Goal: Information Seeking & Learning: Learn about a topic

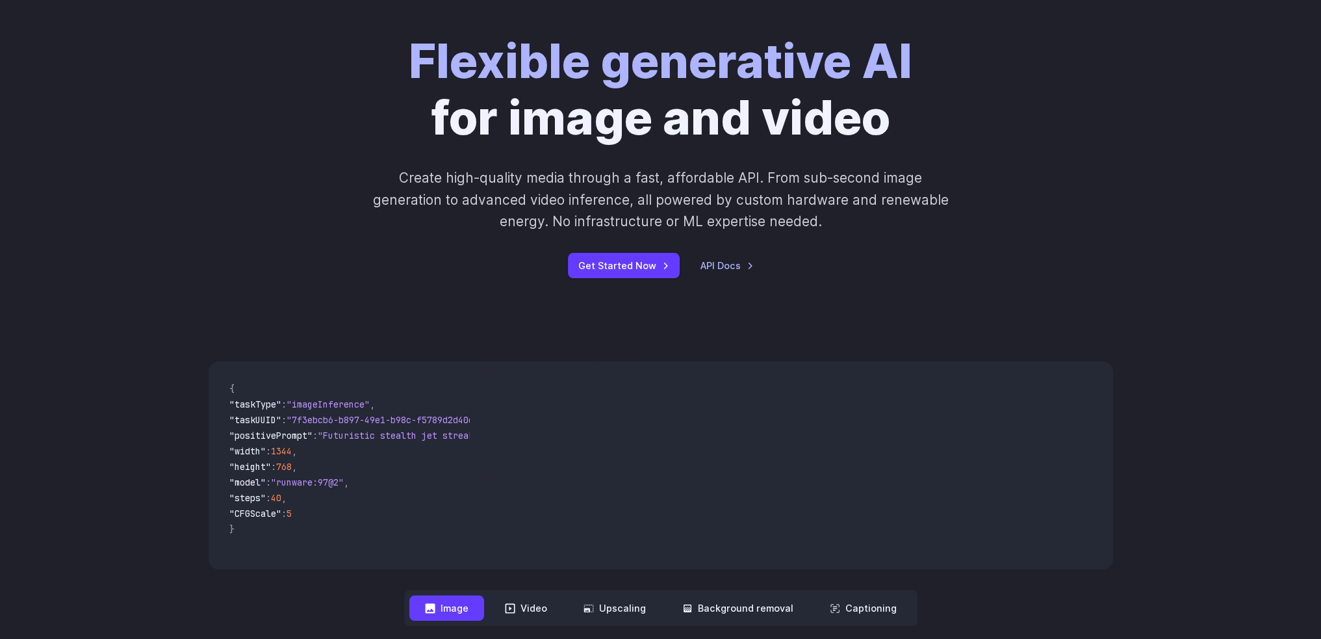
scroll to position [325, 0]
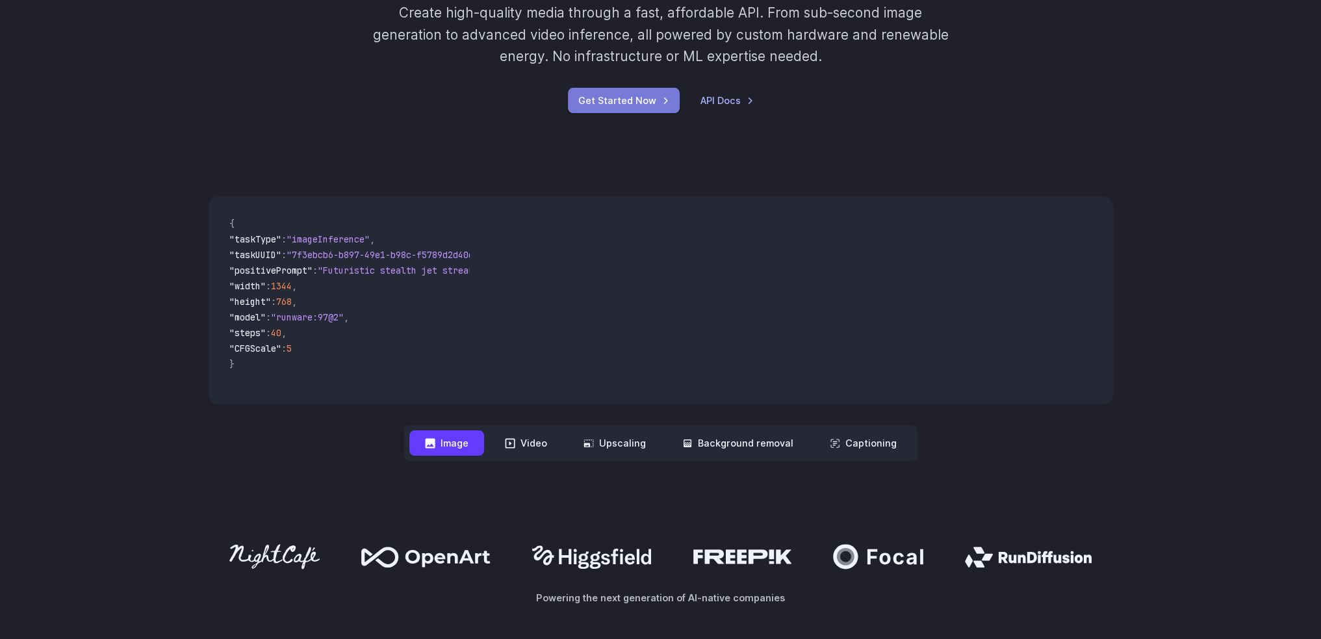
click at [623, 104] on link "Get Started Now" at bounding box center [624, 100] width 112 height 25
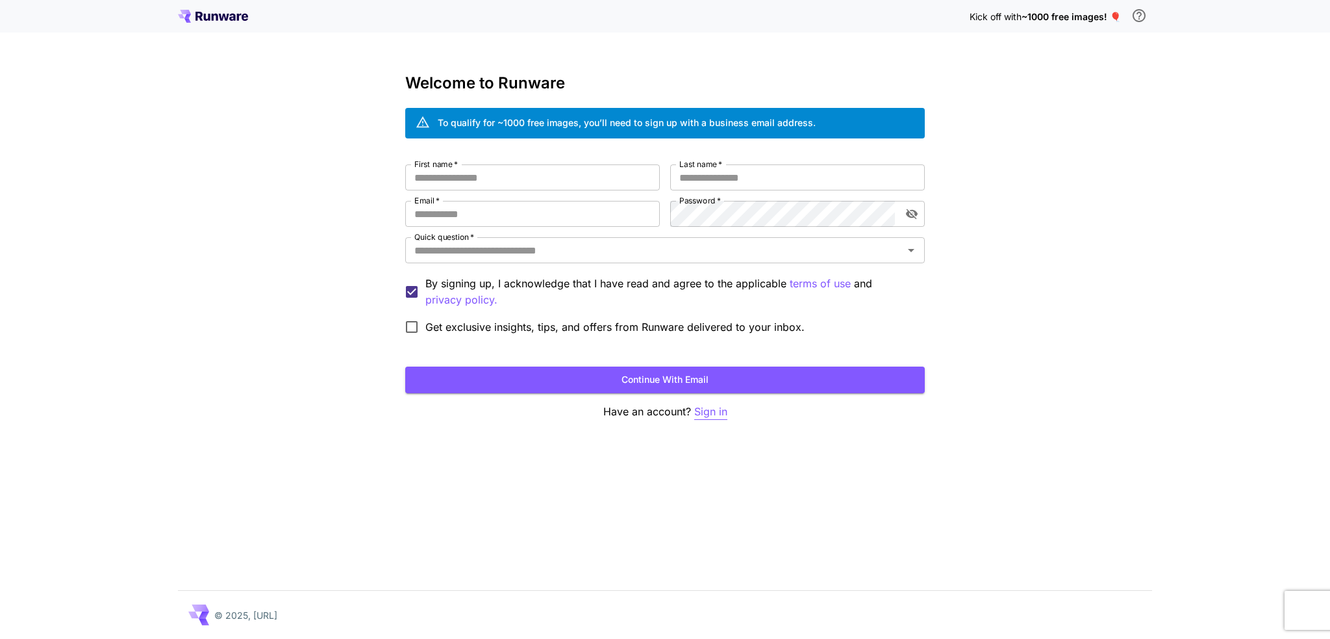
click at [707, 418] on p "Sign in" at bounding box center [710, 411] width 33 height 16
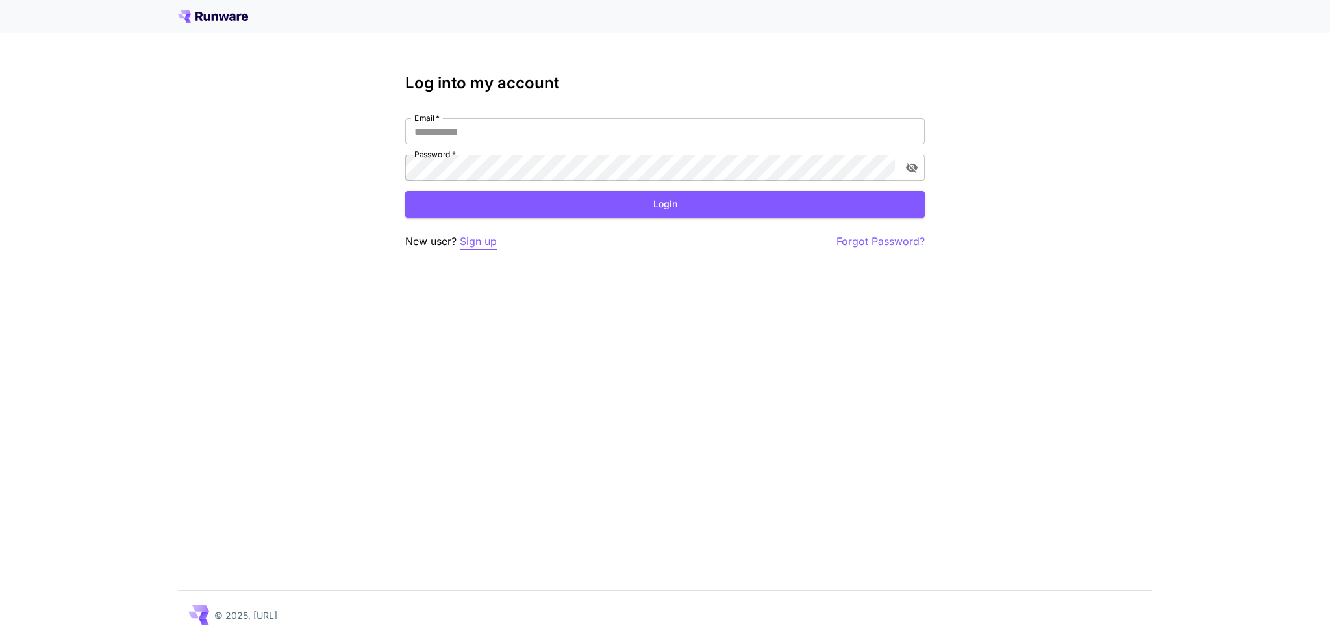
click at [481, 241] on p "Sign up" at bounding box center [478, 241] width 37 height 16
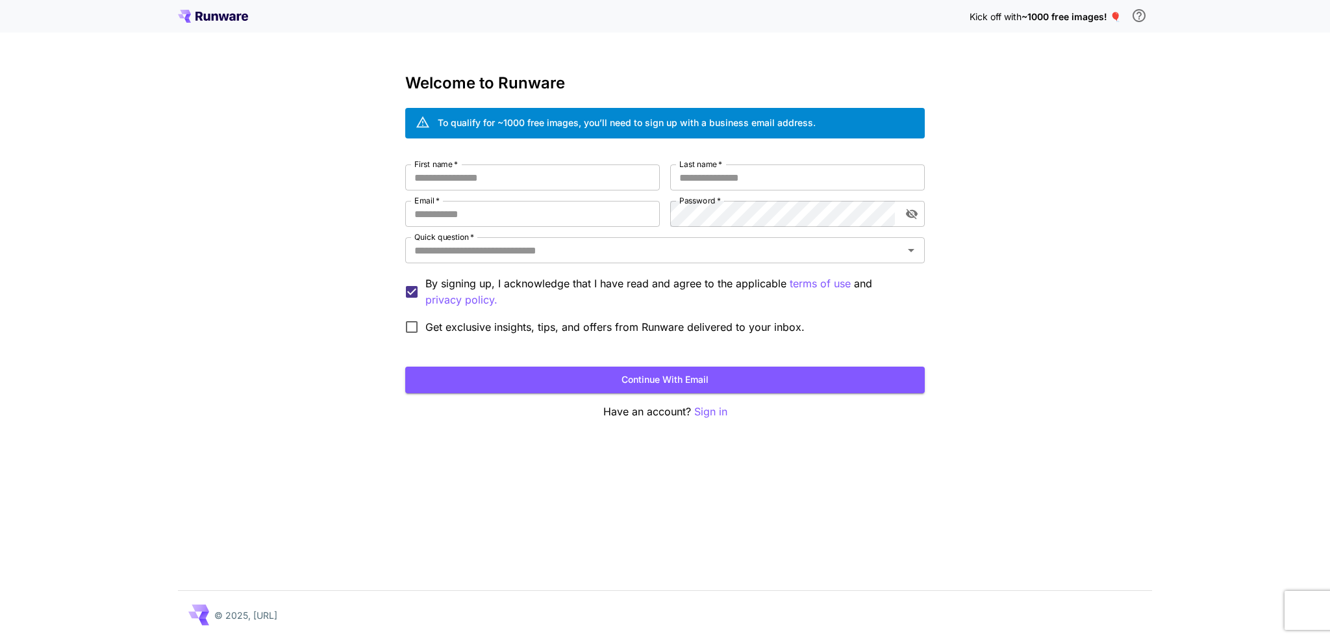
click at [216, 17] on icon at bounding box center [213, 16] width 70 height 13
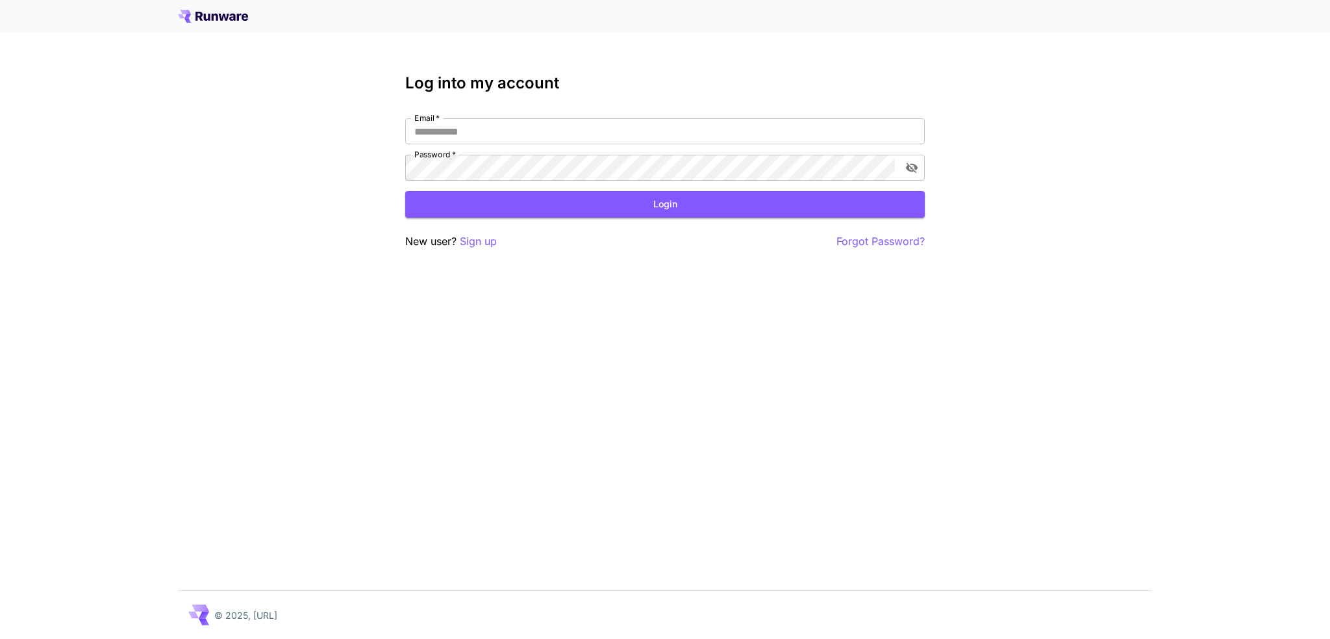
click at [213, 18] on icon at bounding box center [215, 17] width 6 height 7
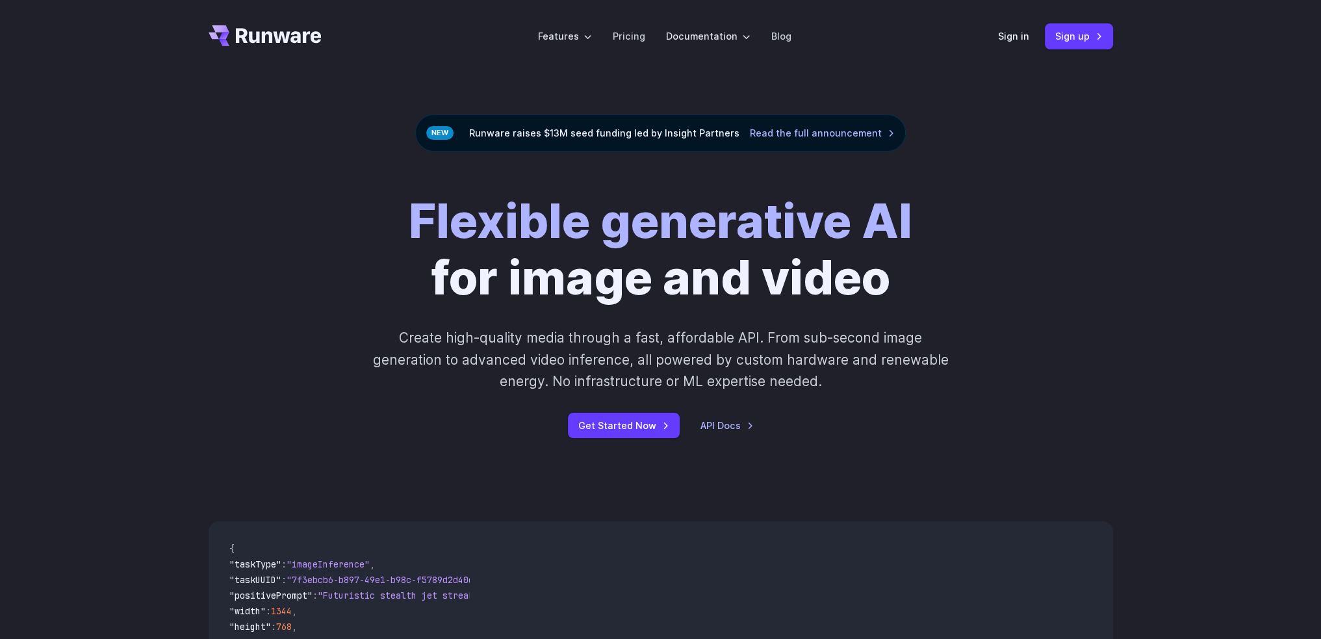
click at [278, 296] on div "Flexible generative AI for image and video Create high-quality media through a …" at bounding box center [661, 315] width 904 height 245
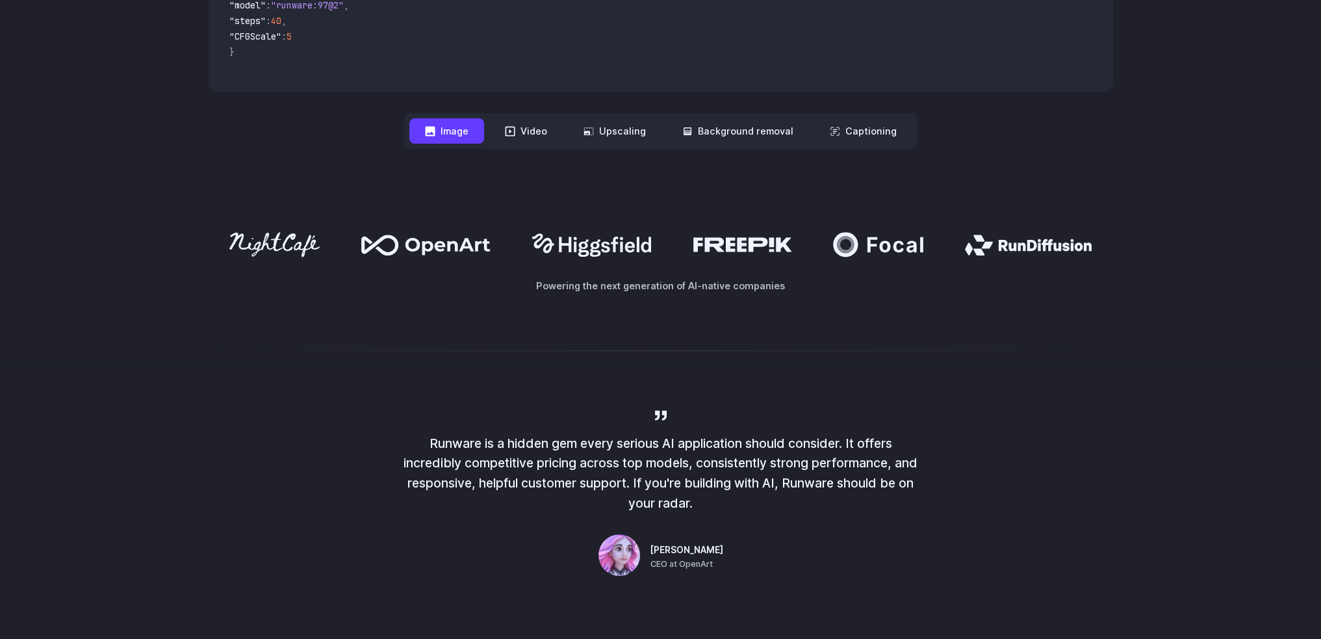
scroll to position [746, 0]
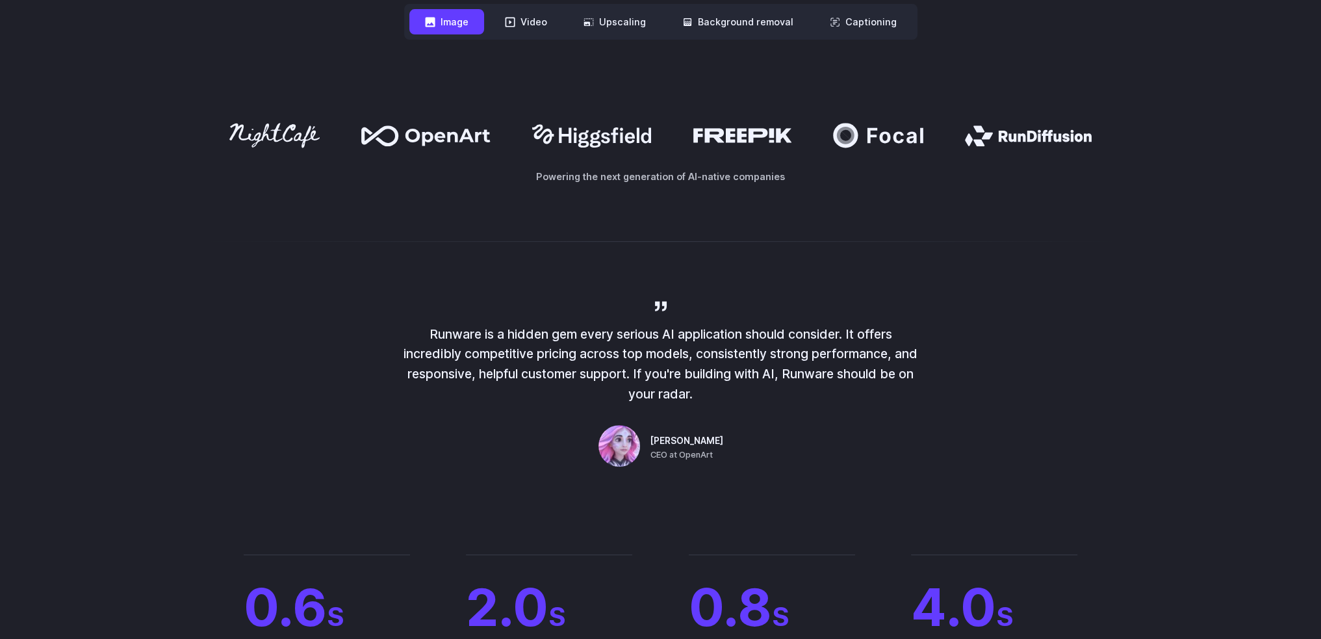
drag, startPoint x: 772, startPoint y: 392, endPoint x: 410, endPoint y: 331, distance: 367.6
click at [410, 331] on p "Runware is a hidden gem every serious AI application should consider. It offers…" at bounding box center [661, 364] width 520 height 80
copy p "Runware is a hidden gem every serious AI application should consider. It offers…"
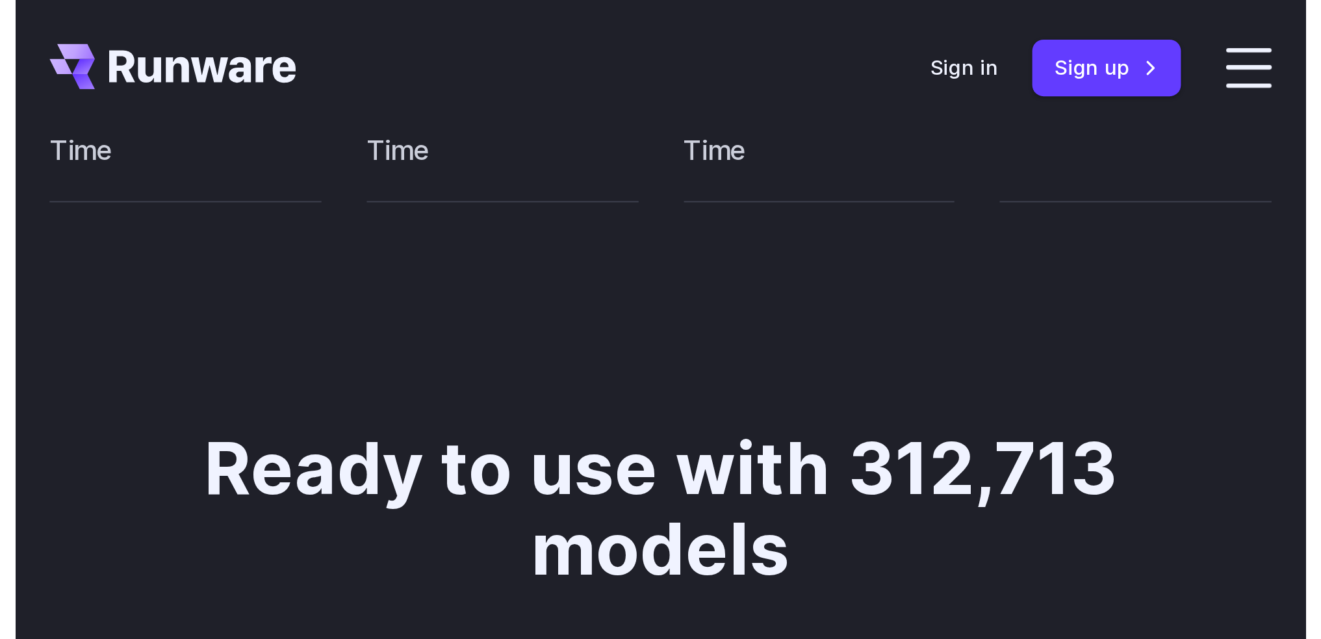
scroll to position [1525, 0]
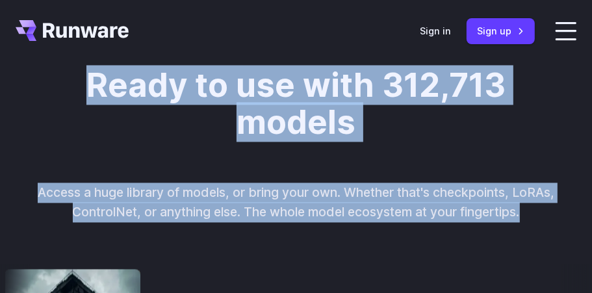
drag, startPoint x: 84, startPoint y: 92, endPoint x: 522, endPoint y: 212, distance: 454.8
click at [522, 212] on div "Ready to use with 312,713 models Access a huge library of models, or bring your…" at bounding box center [296, 144] width 566 height 155
copy div "Ready to use with 312,713 models Access a huge library of models, or bring your…"
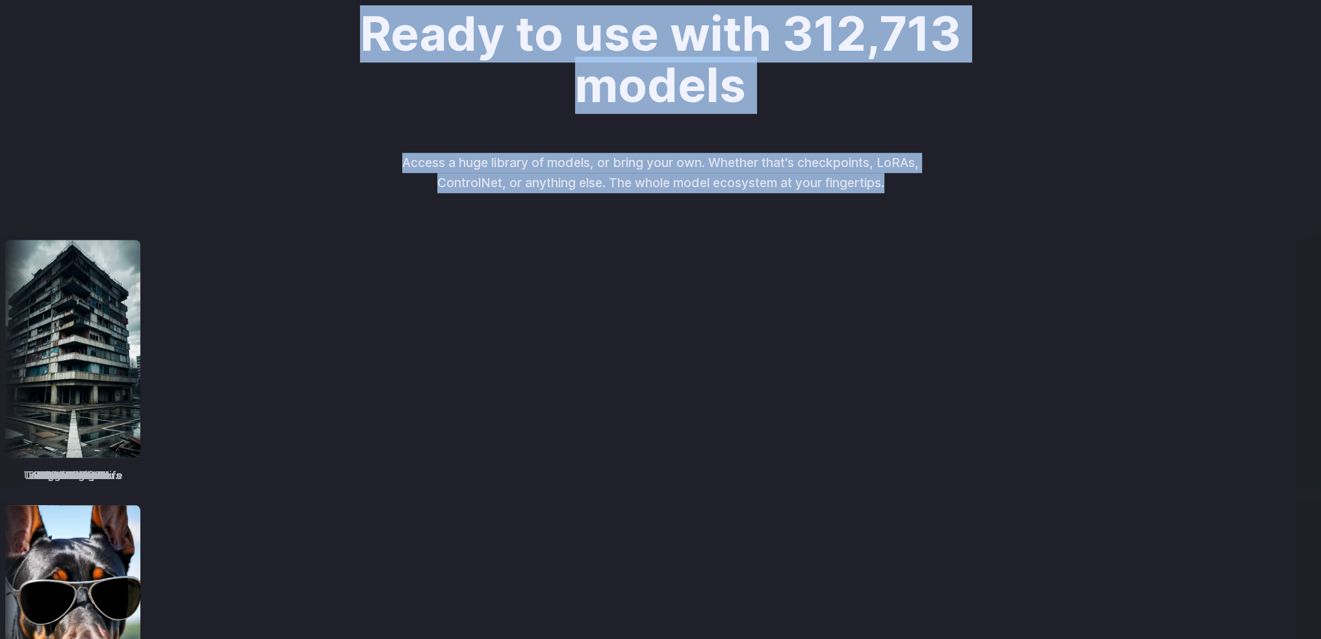
click at [227, 179] on div "Ready to use with 312,713 models Access a huge library of models, or bring your…" at bounding box center [660, 428] width 1321 height 840
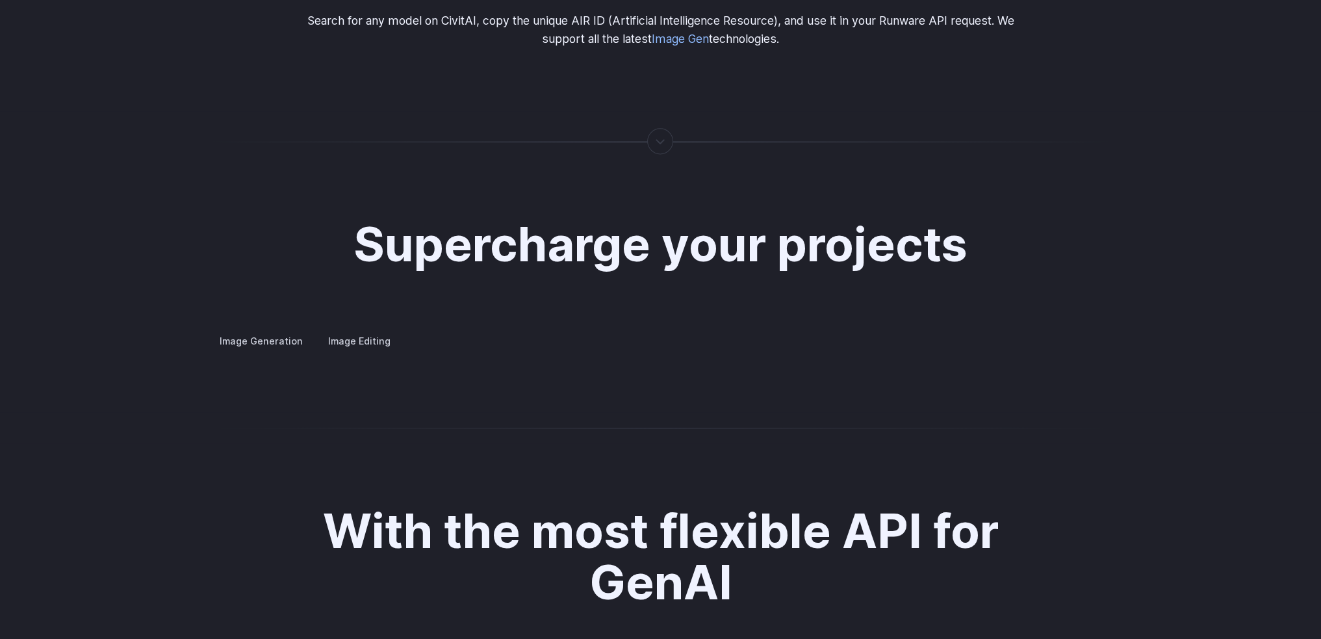
scroll to position [2336, 0]
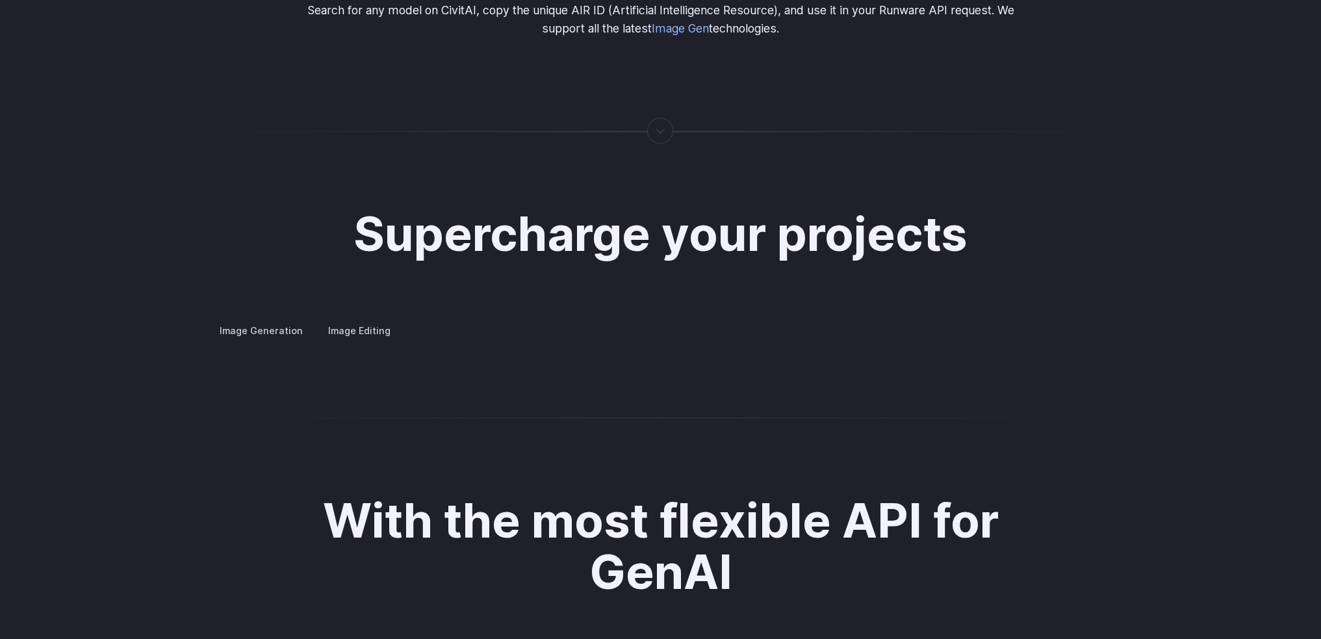
click at [148, 246] on div "Supercharge your projects Image Generation Image Editing Custom avatars Create …" at bounding box center [660, 273] width 1321 height 255
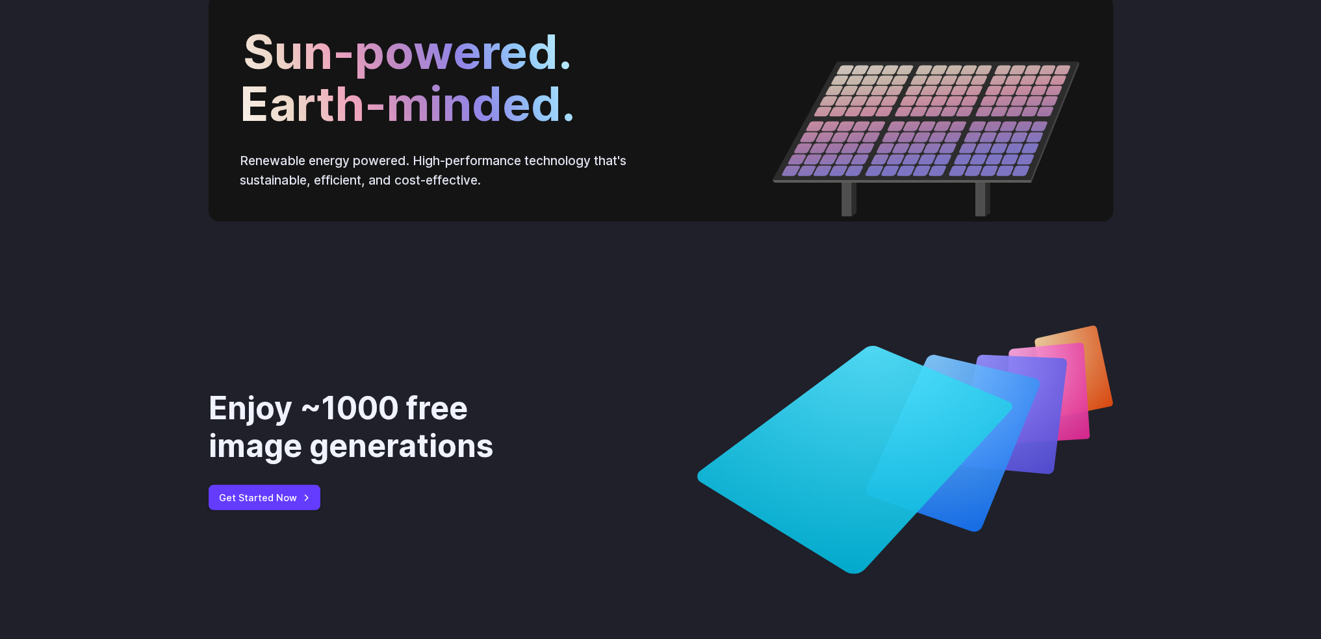
scroll to position [4023, 0]
